Goal: Task Accomplishment & Management: Manage account settings

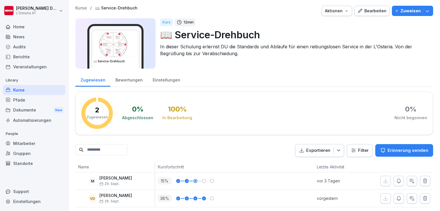
scroll to position [10, 0]
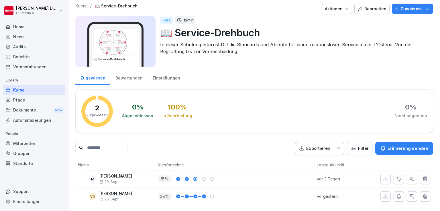
click at [373, 6] on div "Bearbeiten" at bounding box center [372, 9] width 29 height 6
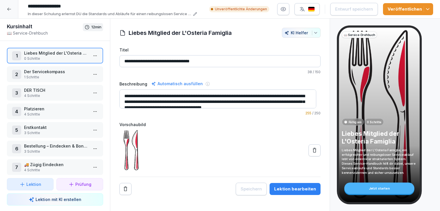
click at [48, 76] on p "1 Schritte" at bounding box center [56, 77] width 64 height 5
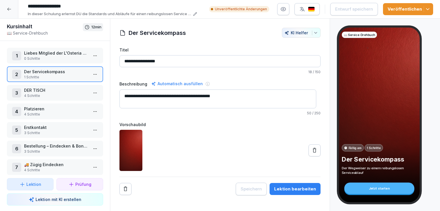
click at [56, 91] on p "DER TISCH" at bounding box center [56, 90] width 64 height 6
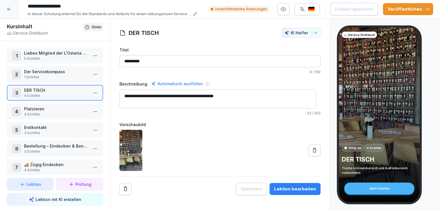
scroll to position [61, 0]
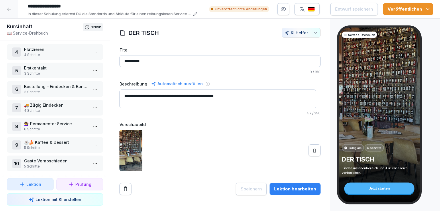
click at [43, 127] on p "6 Schritte" at bounding box center [56, 129] width 64 height 5
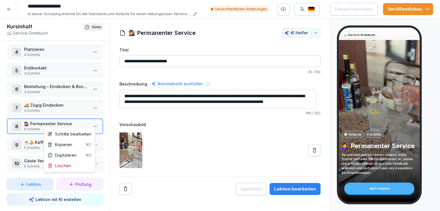
click at [92, 123] on html "**********" at bounding box center [220, 105] width 440 height 211
click at [81, 132] on div "Schritte bearbeiten" at bounding box center [70, 134] width 44 height 6
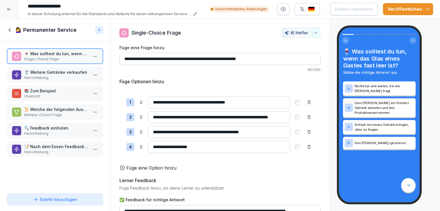
click at [53, 74] on p "🥤 Weitere Getränke verkaufen" at bounding box center [56, 72] width 64 height 6
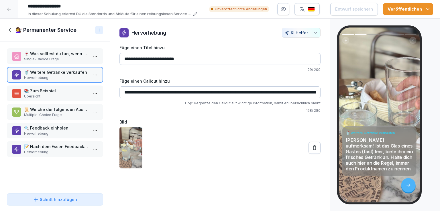
click at [63, 56] on p "🍷 Was solltest du tun, wenn das Glas eines Gastes fast leer ist?" at bounding box center [56, 54] width 64 height 6
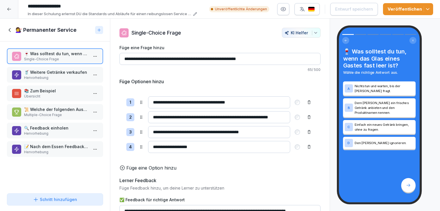
click at [66, 71] on p "🥤 Weitere Getränke verkaufen" at bounding box center [56, 72] width 64 height 6
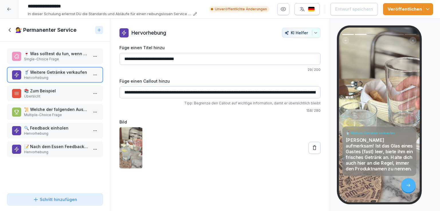
click at [62, 91] on p "📚 Zum Beispiel" at bounding box center [56, 91] width 64 height 6
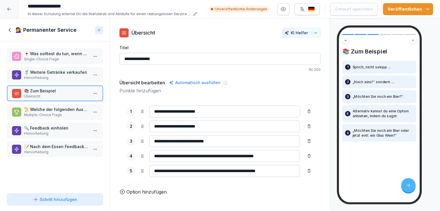
click at [63, 109] on p "📜 Welche der folgenden Aussagen entsprechen den Regeln für den Service?" at bounding box center [56, 110] width 64 height 6
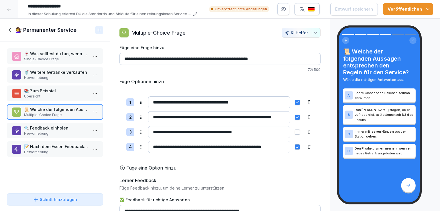
click at [65, 131] on p "Hervorhebung" at bounding box center [56, 133] width 64 height 5
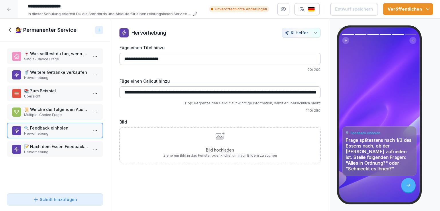
click at [60, 153] on p "Hervorhebung" at bounding box center [56, 152] width 64 height 5
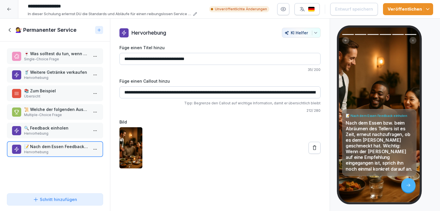
click at [8, 10] on icon at bounding box center [9, 9] width 5 height 5
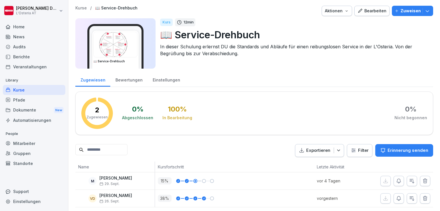
click at [377, 12] on div "Bearbeiten" at bounding box center [372, 11] width 29 height 6
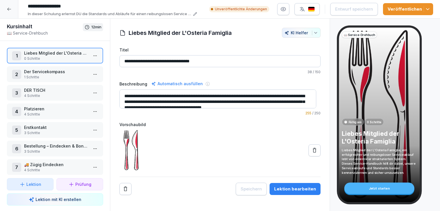
scroll to position [61, 0]
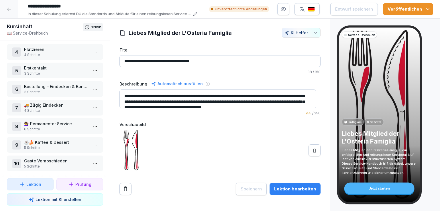
click at [59, 146] on p "5 Schritte" at bounding box center [56, 148] width 64 height 5
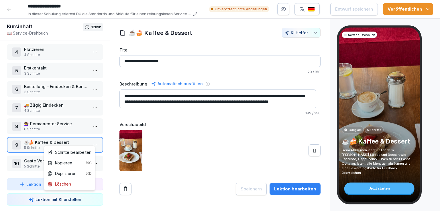
click at [91, 142] on html "**********" at bounding box center [220, 105] width 440 height 211
click at [69, 155] on div "Schritte bearbeiten" at bounding box center [70, 153] width 44 height 6
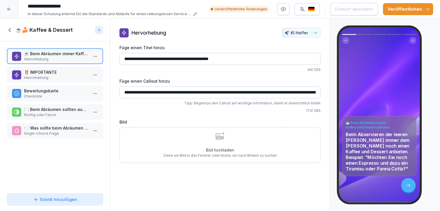
click at [65, 75] on p "Hervorhebung" at bounding box center [56, 77] width 64 height 5
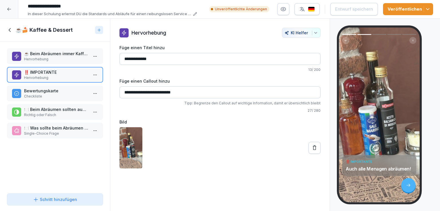
click at [65, 96] on p "Checkliste" at bounding box center [56, 96] width 64 height 5
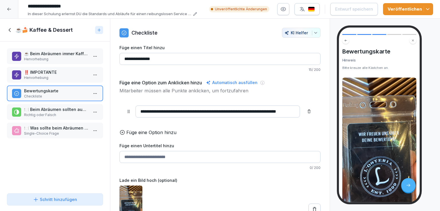
scroll to position [115, 0]
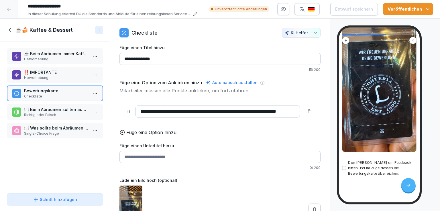
click at [48, 109] on p "🍽️ Beim Abräumen sollten auch alle Menagen abgeräumt werden." at bounding box center [56, 110] width 64 height 6
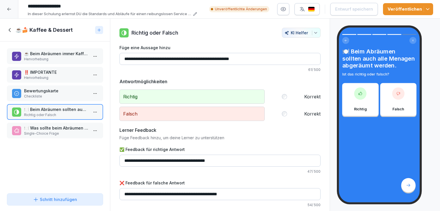
click at [52, 126] on p "🍽️ Was sollte beim Abräumen der leeren Teller immer angeboten werden?" at bounding box center [56, 128] width 64 height 6
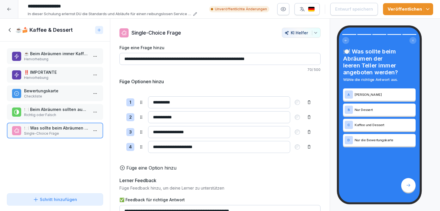
click at [10, 29] on icon at bounding box center [10, 30] width 6 height 6
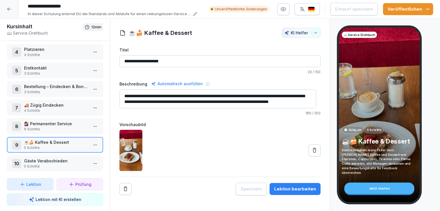
click at [48, 164] on p "5 Schritte" at bounding box center [56, 166] width 64 height 5
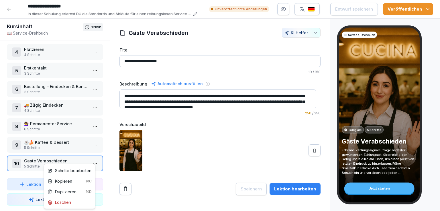
click at [93, 161] on html "**********" at bounding box center [220, 105] width 440 height 211
click at [74, 172] on div "Schritte bearbeiten" at bounding box center [70, 171] width 44 height 6
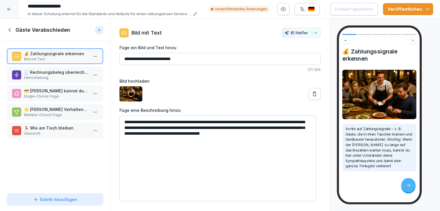
click at [60, 76] on p "Hervorhebung" at bounding box center [56, 77] width 64 height 5
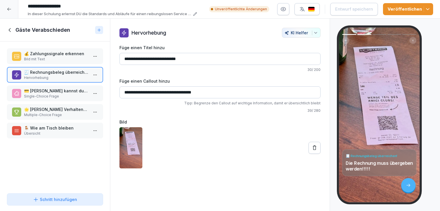
click at [64, 92] on p "💳 [PERSON_NAME] kannst du erkennen, dass ein [PERSON_NAME] bezahlen möchte?" at bounding box center [56, 91] width 64 height 6
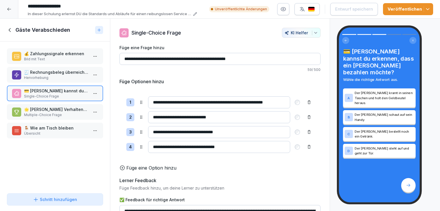
click at [64, 114] on p "Multiple-Choice Frage" at bounding box center [56, 115] width 64 height 5
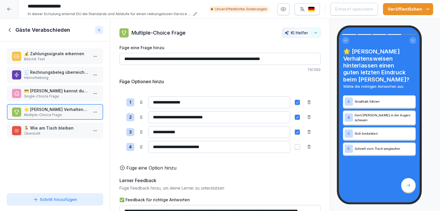
click at [58, 125] on p "🪑 Wie am Tisch bleiben" at bounding box center [56, 128] width 64 height 6
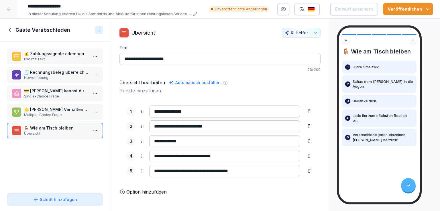
click at [56, 56] on p "💰 Zahlungssignale erkennen" at bounding box center [56, 54] width 64 height 6
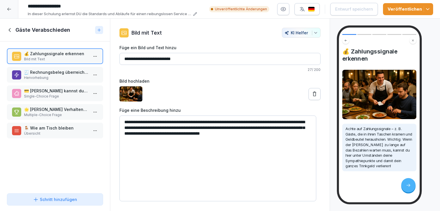
click at [8, 12] on div at bounding box center [9, 9] width 18 height 18
